Goal: Check status

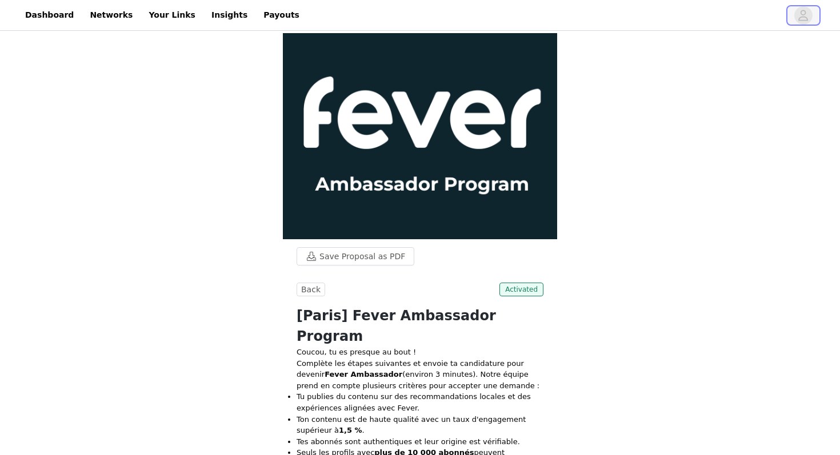
click at [798, 19] on icon "avatar" at bounding box center [802, 15] width 11 height 18
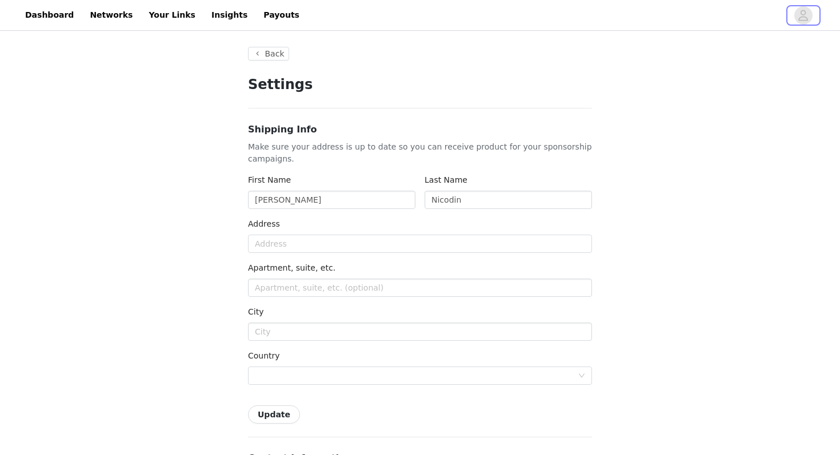
type input "+1 ([GEOGRAPHIC_DATA])"
click at [264, 23] on link "Payouts" at bounding box center [281, 15] width 50 height 26
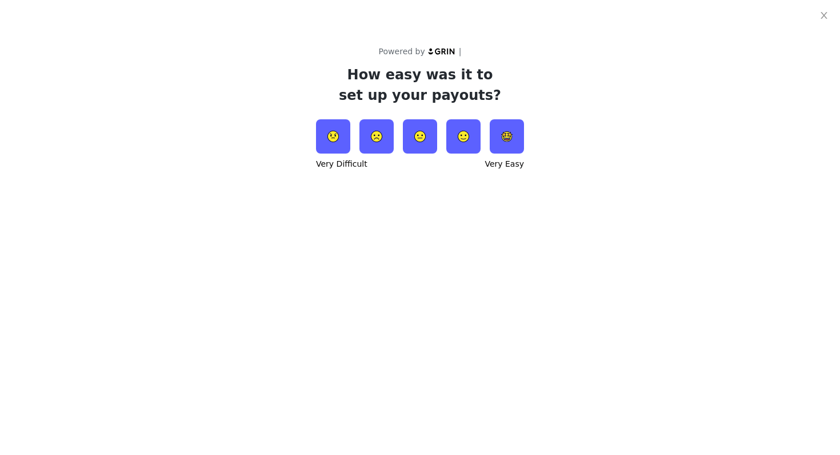
click at [456, 147] on img at bounding box center [463, 136] width 34 height 34
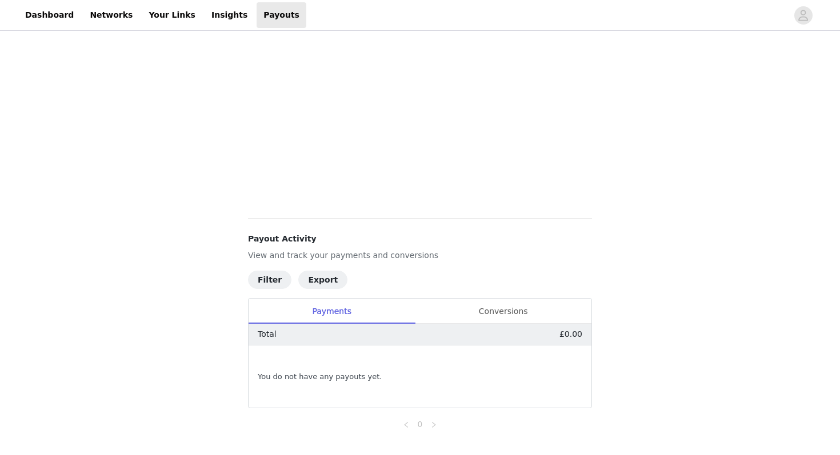
scroll to position [250, 0]
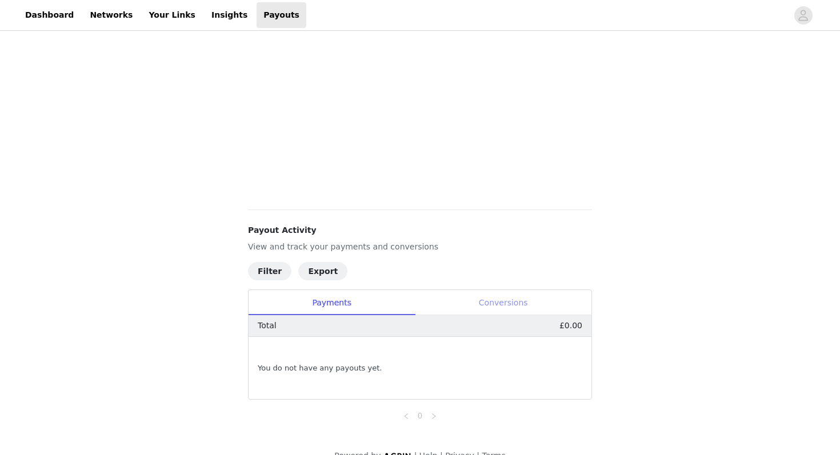
click at [501, 298] on div "Conversions" at bounding box center [503, 303] width 176 height 26
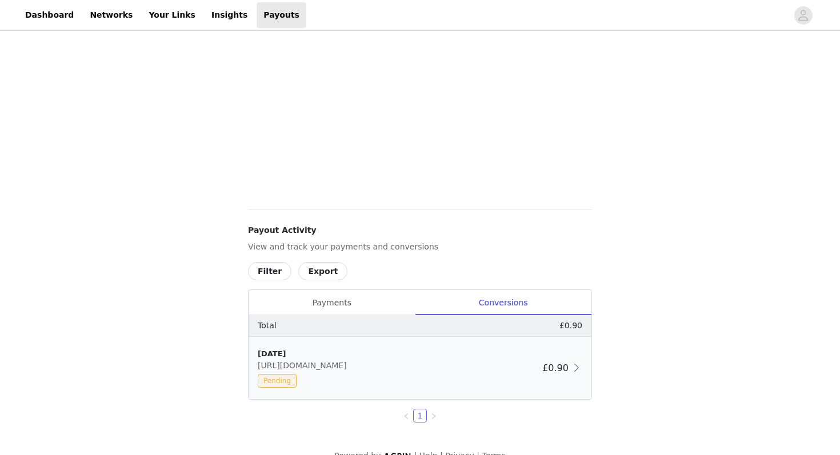
scroll to position [270, 0]
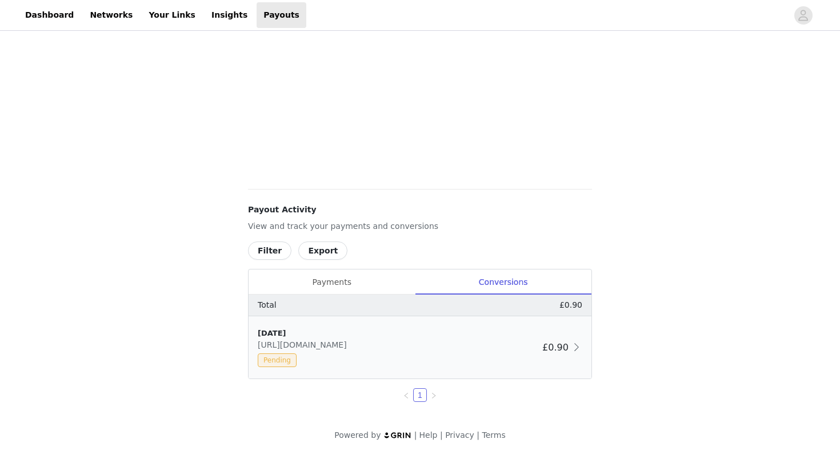
click at [417, 343] on div "[DATE] [URL][DOMAIN_NAME] Pending" at bounding box center [398, 347] width 280 height 39
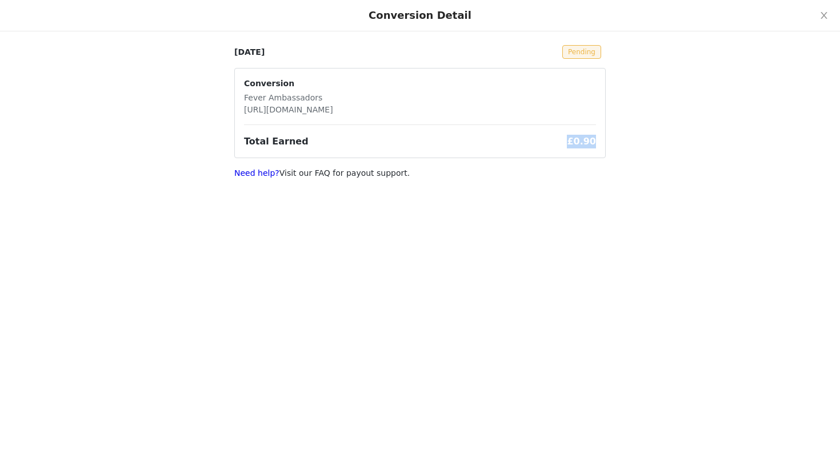
drag, startPoint x: 563, startPoint y: 145, endPoint x: 607, endPoint y: 141, distance: 44.7
click at [607, 141] on div "[DATE] Pending Conversion Fever Ambassadors [URL][DOMAIN_NAME] Total Earned £0.…" at bounding box center [420, 96] width 840 height 193
copy span "£0.90"
